Goal: Consume media (video, audio)

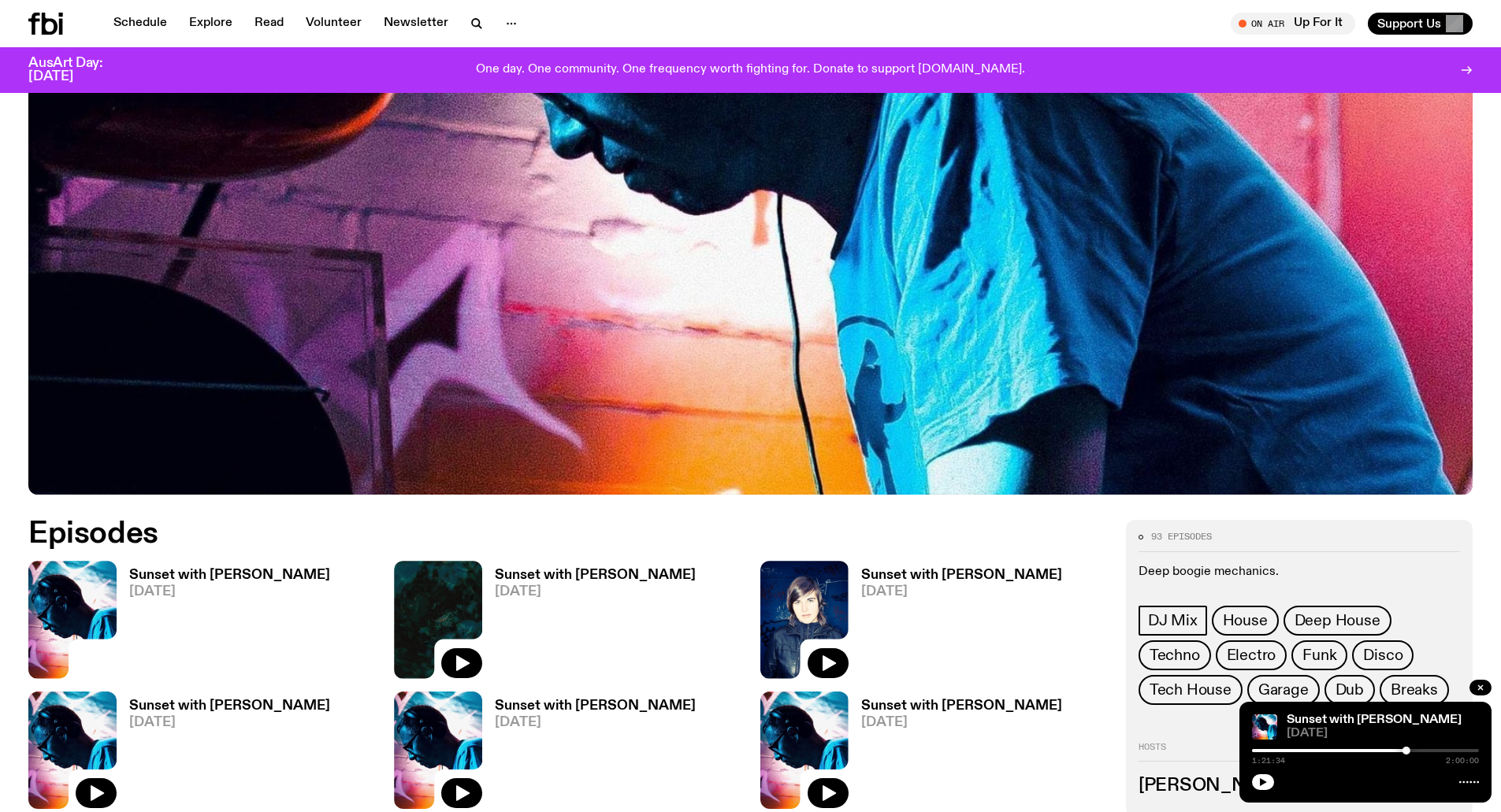
scroll to position [857, 0]
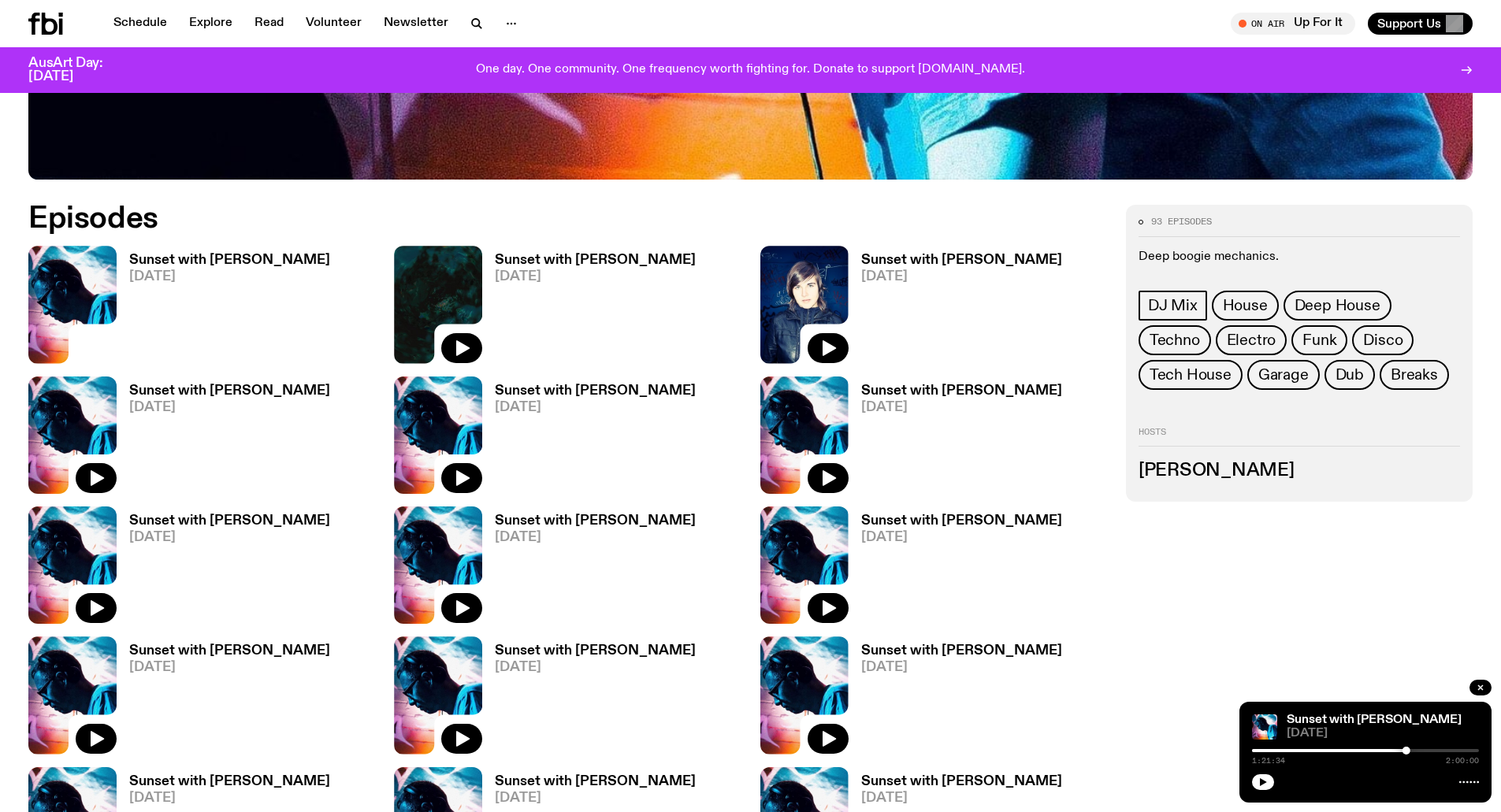
click at [61, 282] on img at bounding box center [72, 304] width 88 height 118
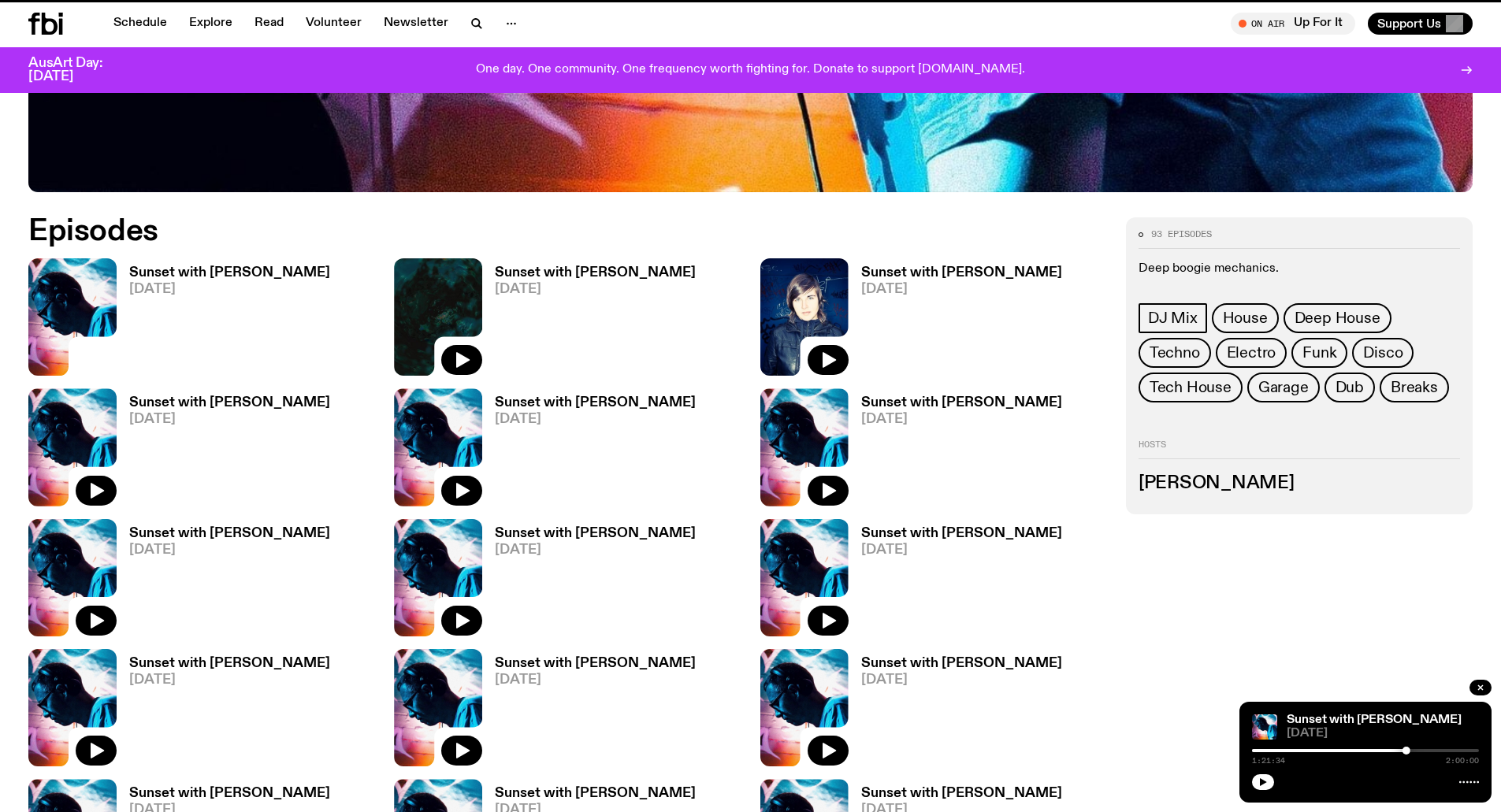
scroll to position [844, 0]
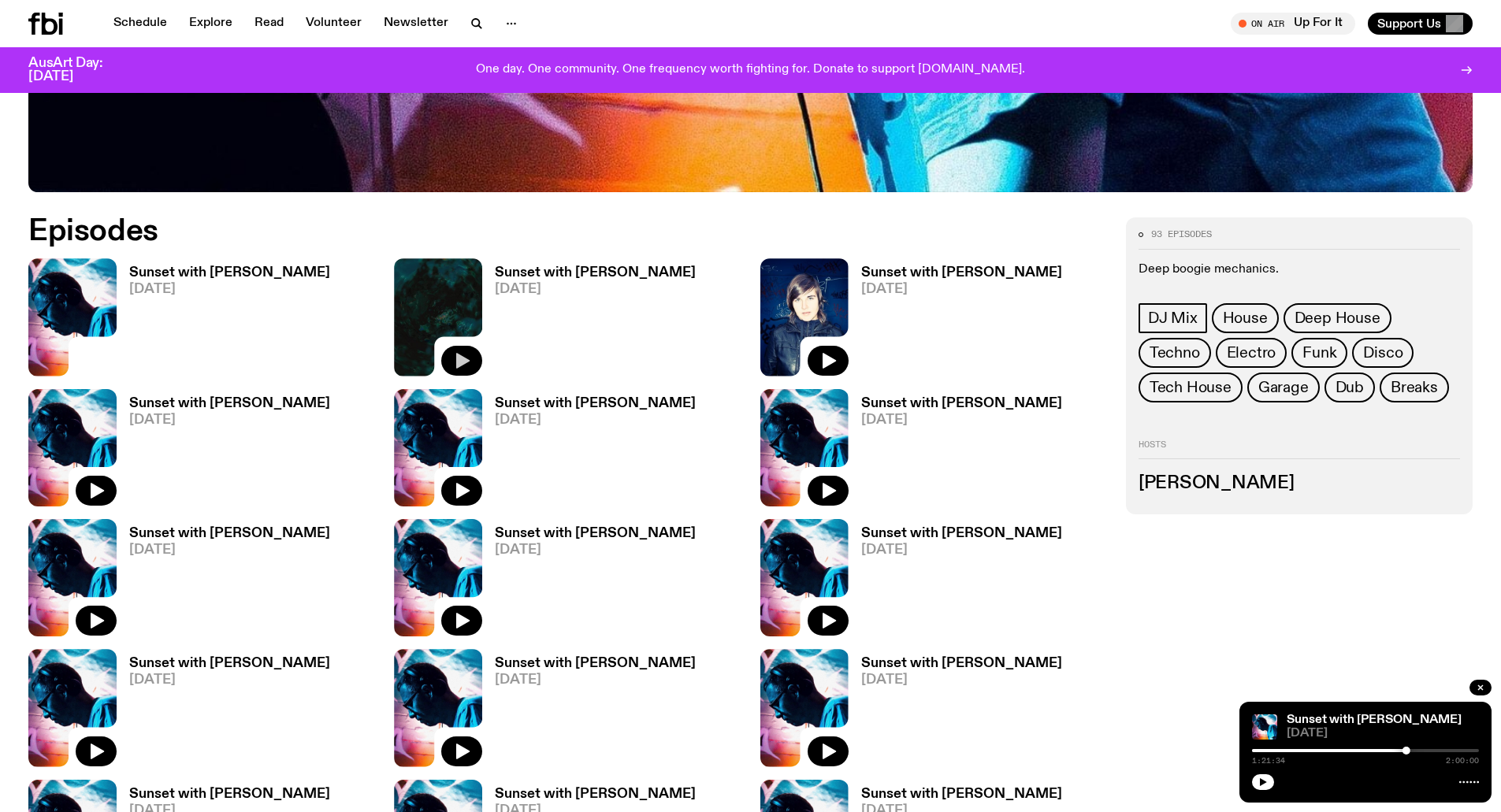
click at [465, 360] on icon "button" at bounding box center [463, 360] width 14 height 16
